Goal: Transaction & Acquisition: Purchase product/service

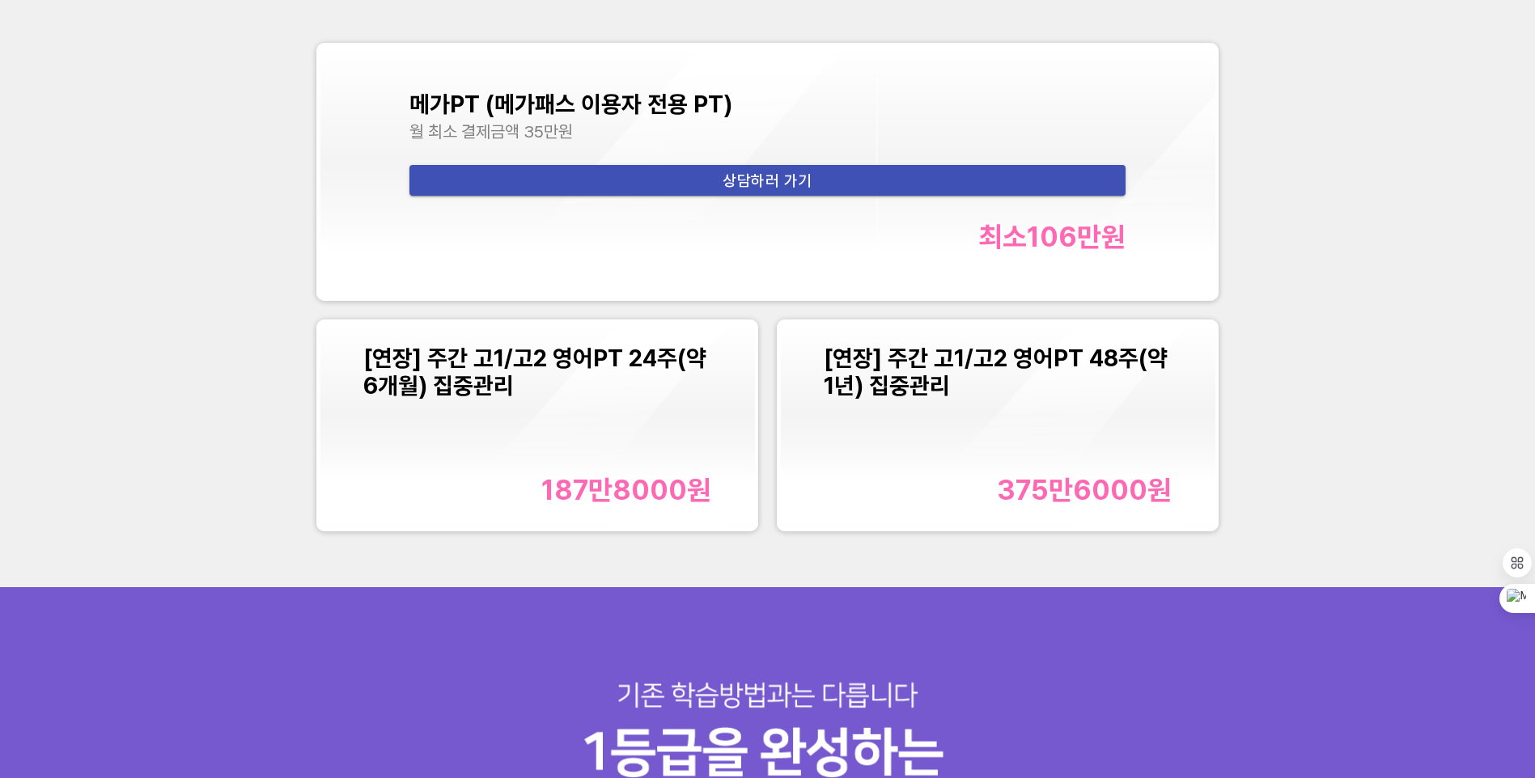
scroll to position [2184, 0]
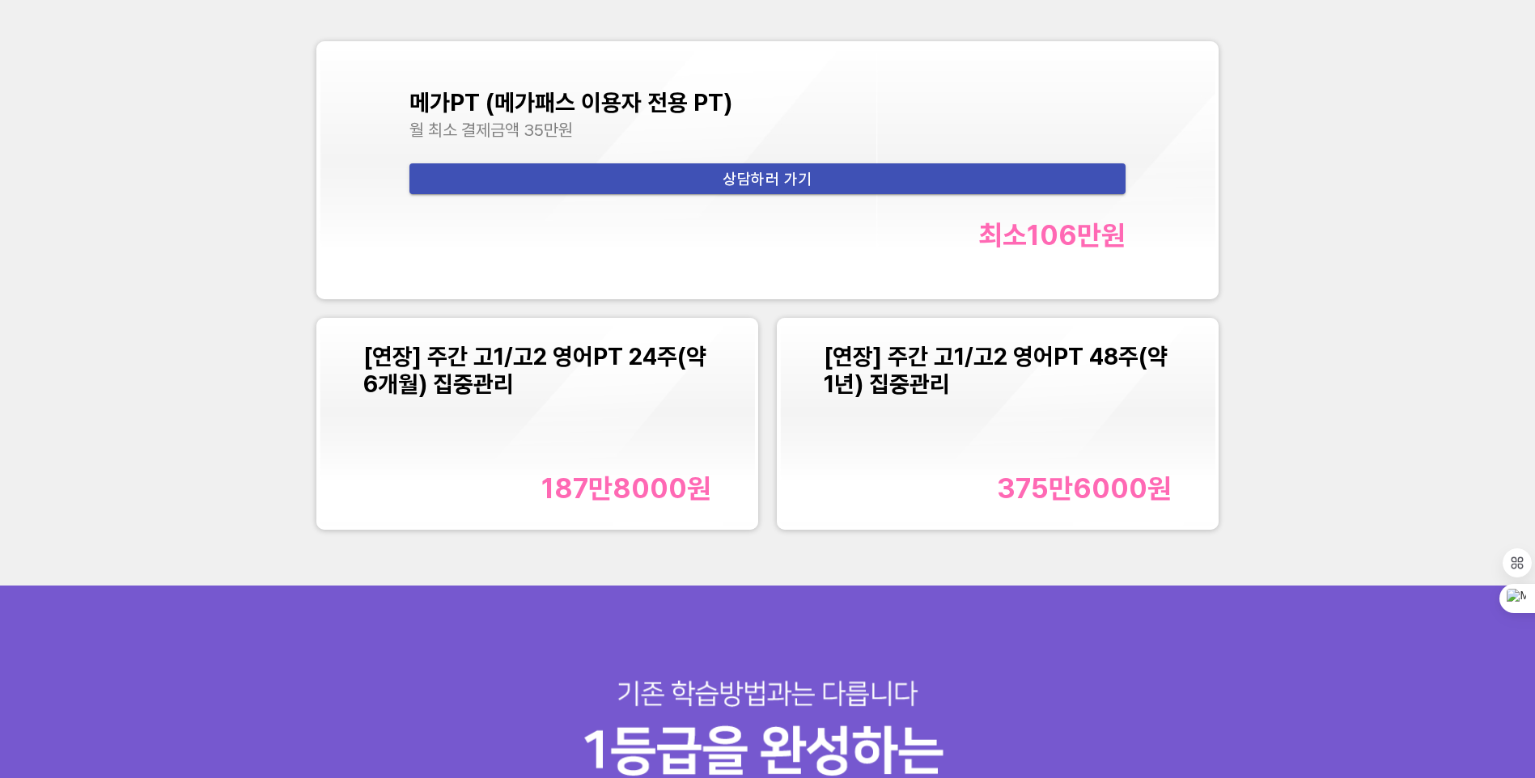
click at [633, 490] on div "187만8000 원" at bounding box center [626, 488] width 170 height 33
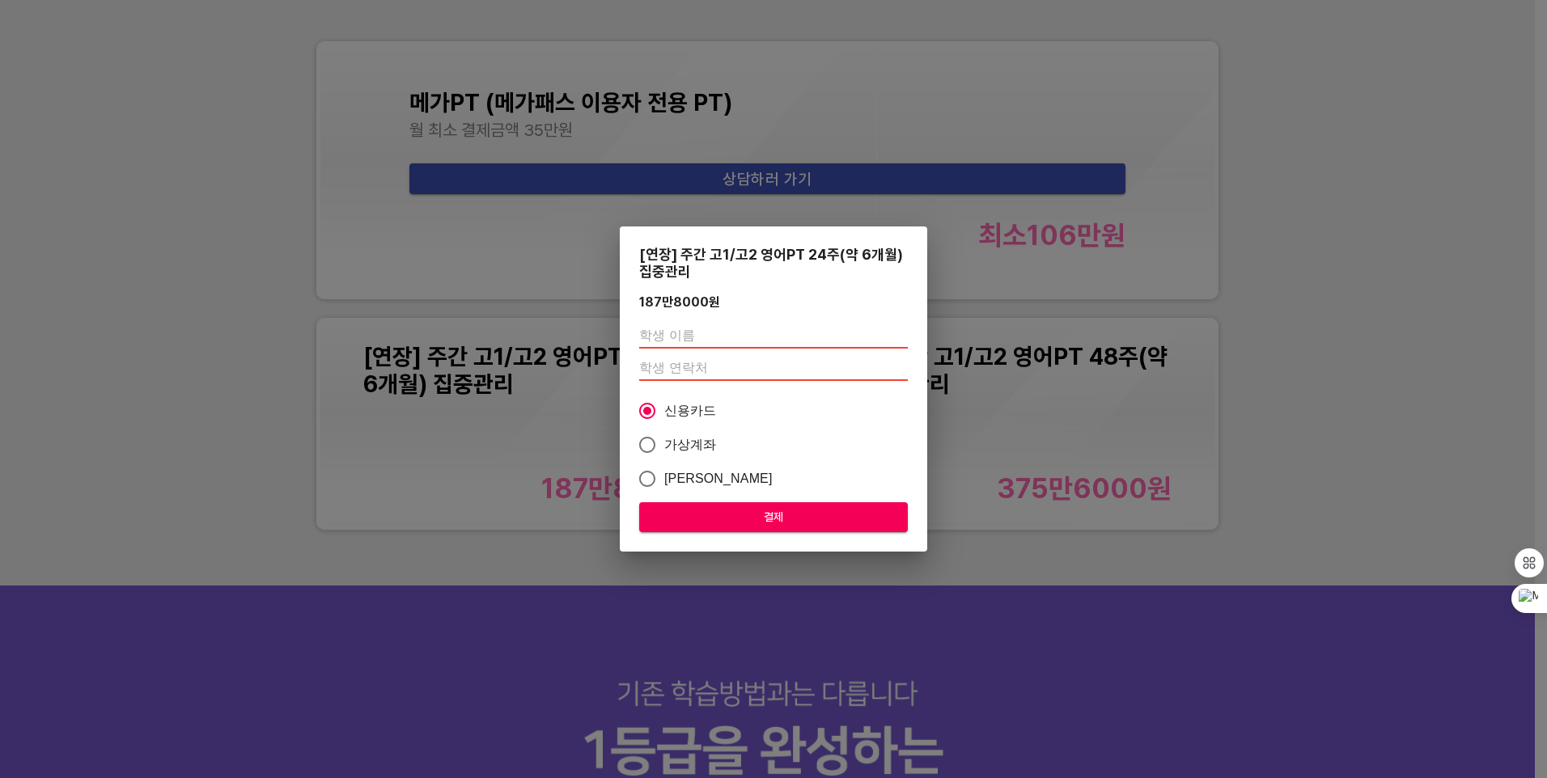
click at [693, 339] on input "text" at bounding box center [773, 336] width 269 height 26
type input "양수아"
type input "01035988913"
click at [731, 505] on button "결제" at bounding box center [773, 517] width 269 height 30
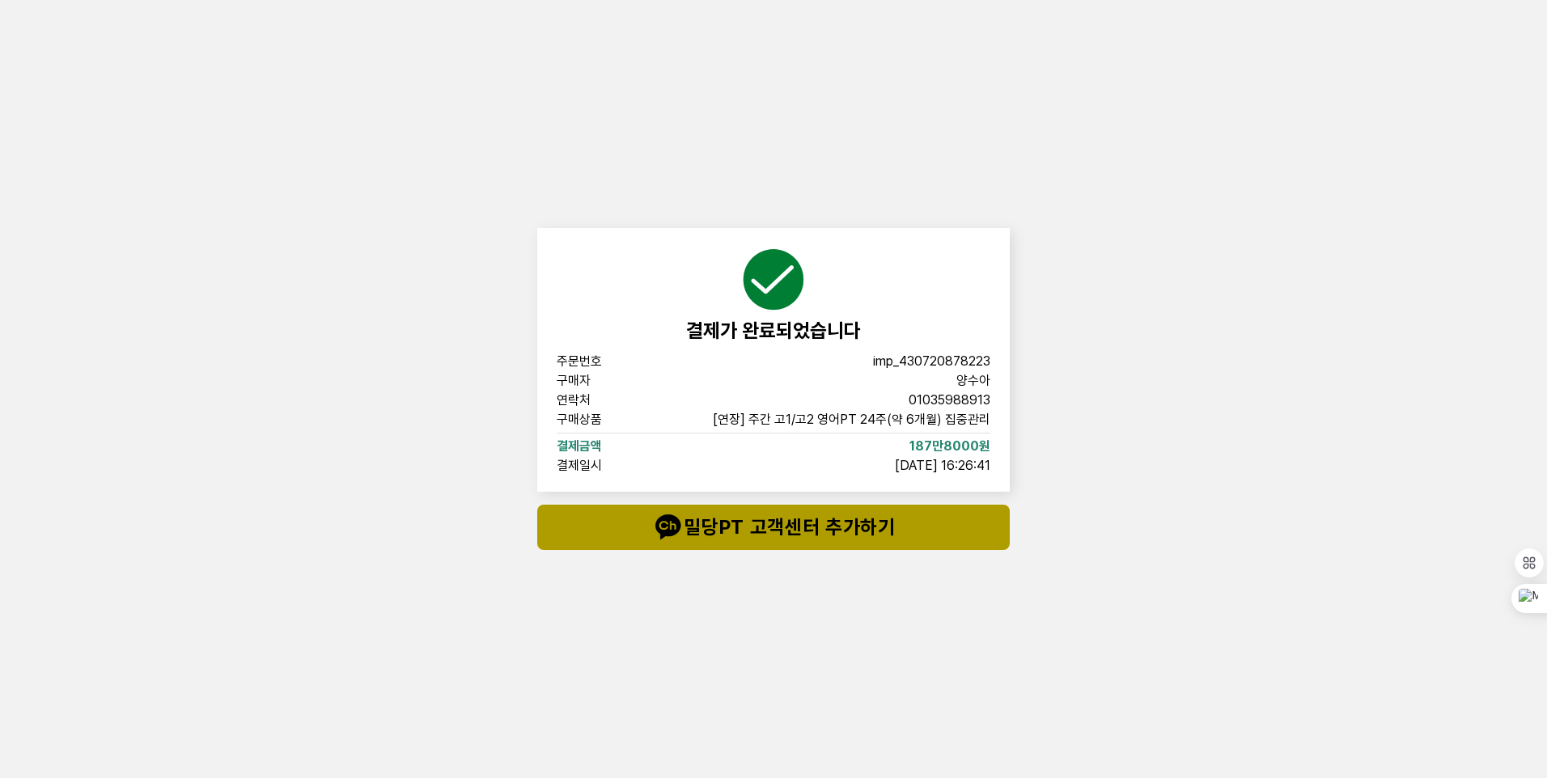
click at [800, 531] on span "밀당PT 고객센터 추가하기" at bounding box center [774, 527] width 408 height 32
